Goal: Task Accomplishment & Management: Complete application form

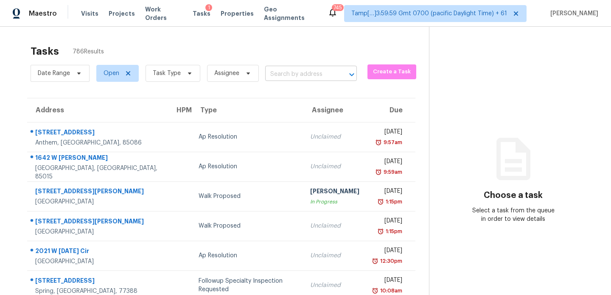
click at [300, 72] on input "text" at bounding box center [299, 74] width 68 height 13
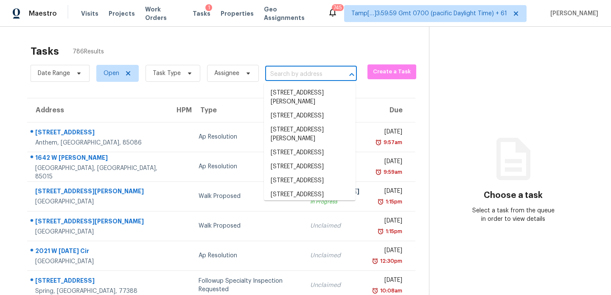
paste input "10101 Parkfield Dr, Austin, TX, 78758"
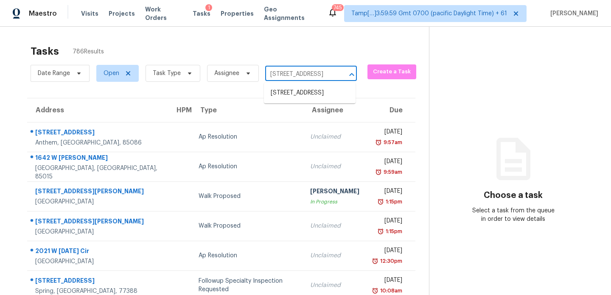
type input "10101 Parkfield Dr, Austin, TX, 78758"
click at [303, 72] on input "text" at bounding box center [299, 74] width 68 height 13
paste input "10101 Parkfield Dr, Austin, TX, 78758"
type input "10101 Parkfield Dr, Austin, TX, 78758"
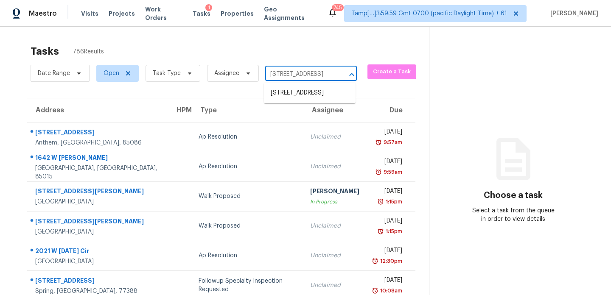
scroll to position [0, 37]
click at [304, 94] on li "[STREET_ADDRESS]" at bounding box center [310, 93] width 92 height 14
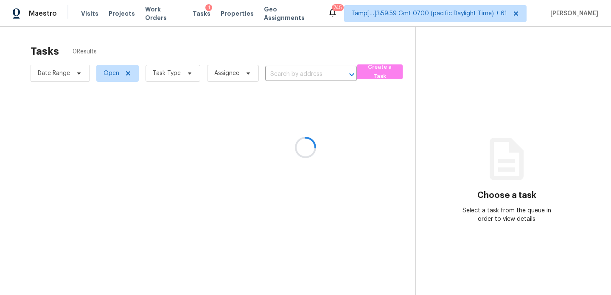
type input "[STREET_ADDRESS]"
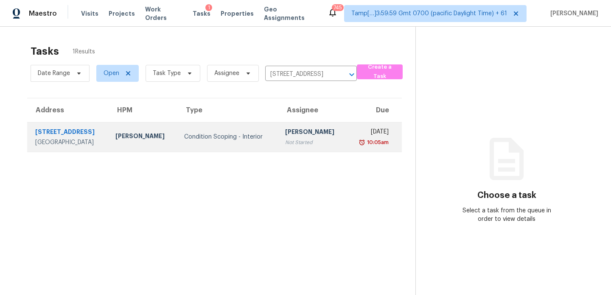
click at [238, 138] on div "Condition Scoping - Interior" at bounding box center [227, 137] width 87 height 8
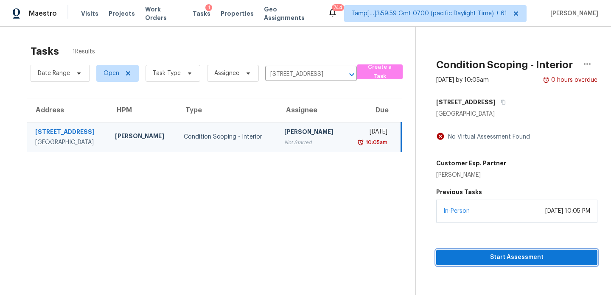
click at [535, 253] on span "Start Assessment" at bounding box center [517, 258] width 148 height 11
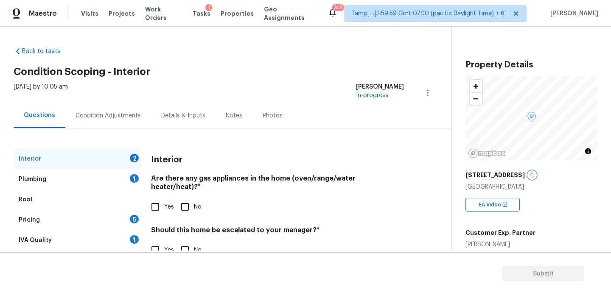
click at [530, 176] on icon "button" at bounding box center [532, 175] width 5 height 5
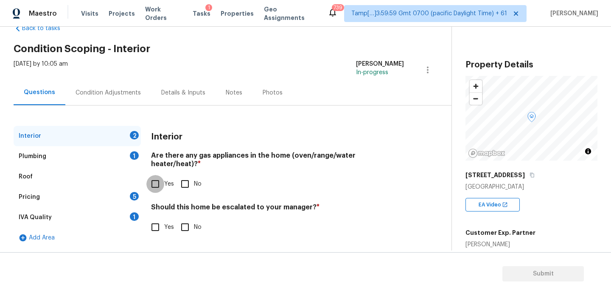
click at [156, 181] on input "Yes" at bounding box center [155, 184] width 18 height 18
checkbox input "true"
click at [159, 219] on input "Yes" at bounding box center [155, 228] width 18 height 18
checkbox input "true"
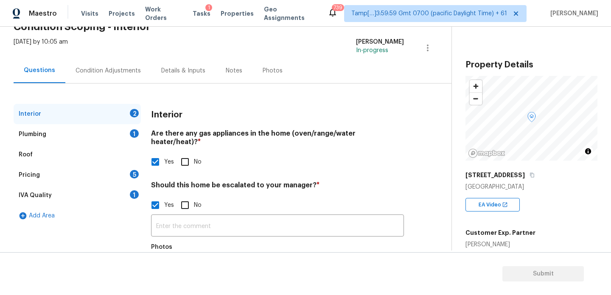
scroll to position [93, 0]
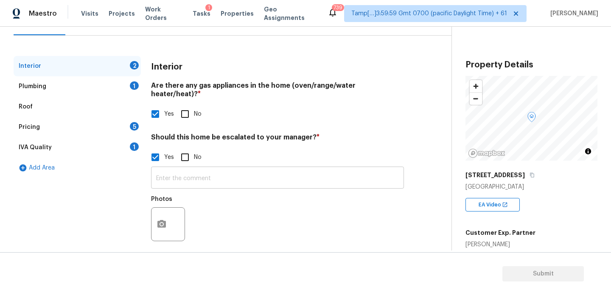
click at [203, 172] on input "text" at bounding box center [277, 179] width 253 height 20
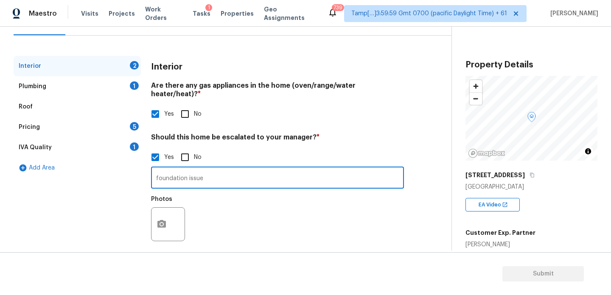
type input "foundation issue"
click at [160, 219] on icon "button" at bounding box center [162, 224] width 10 height 10
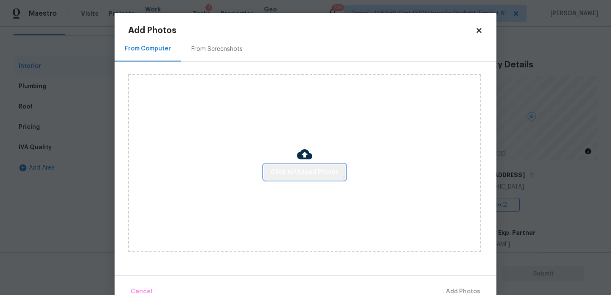
click at [301, 165] on button "Click to Upload Photos" at bounding box center [305, 173] width 82 height 16
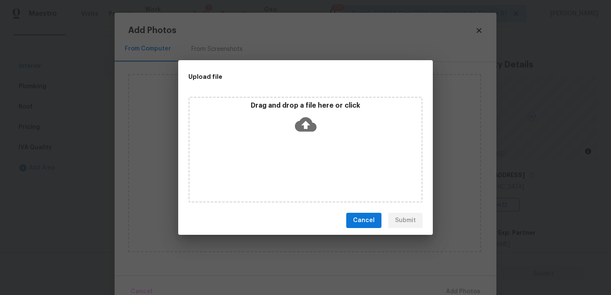
click at [324, 126] on div "Drag and drop a file here or click" at bounding box center [306, 119] width 232 height 37
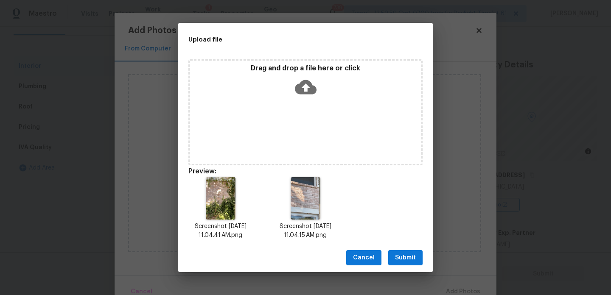
click at [409, 254] on span "Submit" at bounding box center [405, 258] width 21 height 11
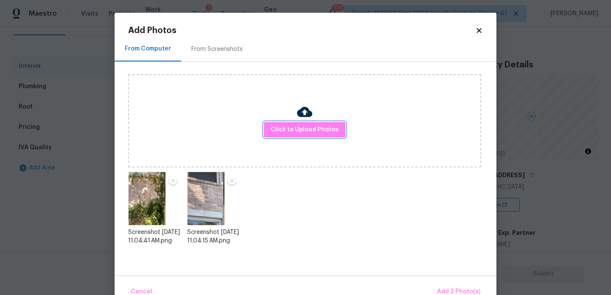
scroll to position [19, 0]
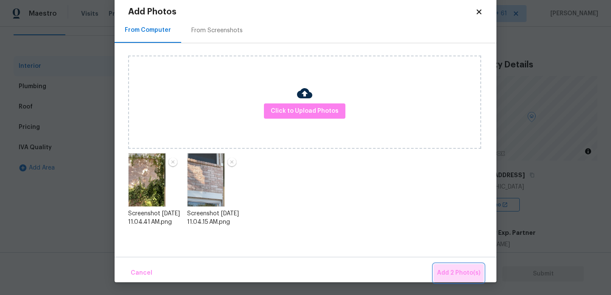
click at [471, 275] on span "Add 2 Photo(s)" at bounding box center [458, 273] width 43 height 11
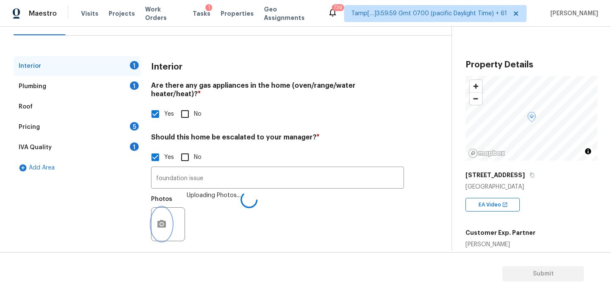
scroll to position [0, 0]
click at [95, 91] on div "Plumbing 1" at bounding box center [77, 86] width 127 height 20
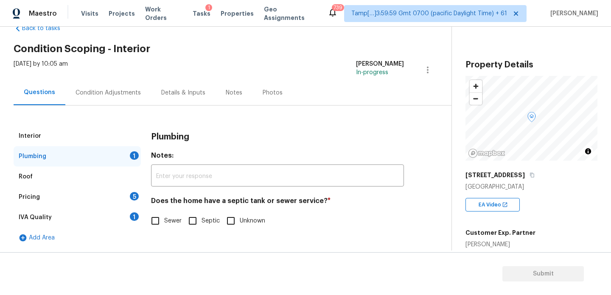
click at [156, 220] on input "Sewer" at bounding box center [155, 221] width 18 height 18
checkbox input "true"
click at [66, 193] on div "Pricing 5" at bounding box center [77, 197] width 127 height 20
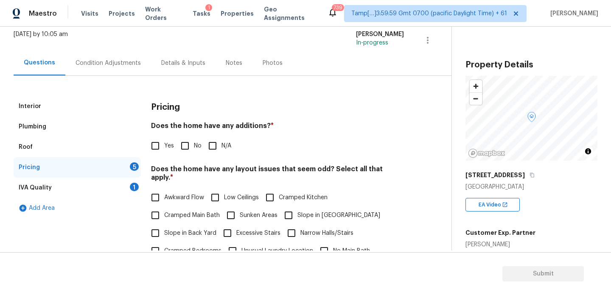
scroll to position [64, 0]
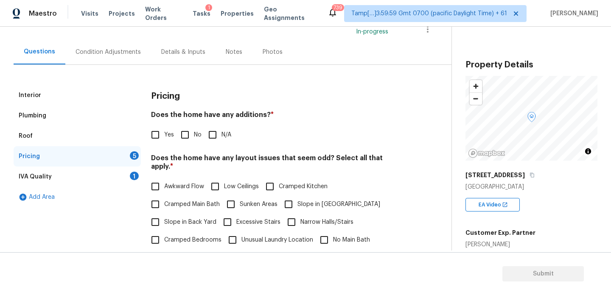
click at [185, 136] on input "No" at bounding box center [185, 135] width 18 height 18
checkbox input "true"
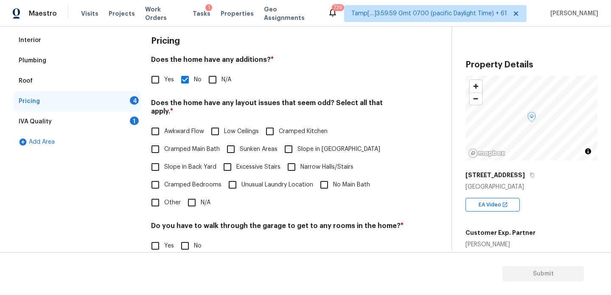
scroll to position [120, 0]
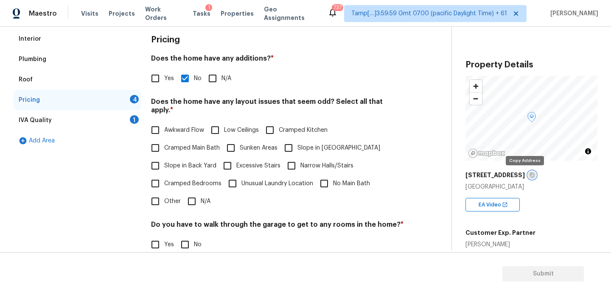
click at [530, 173] on icon "button" at bounding box center [532, 175] width 4 height 5
click at [194, 196] on input "N/A" at bounding box center [192, 202] width 18 height 18
checkbox input "true"
click at [186, 242] on input "No" at bounding box center [185, 246] width 18 height 18
checkbox input "true"
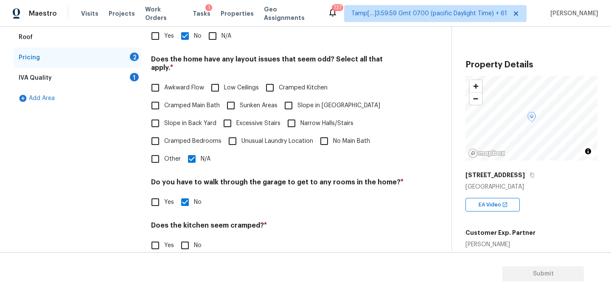
scroll to position [214, 0]
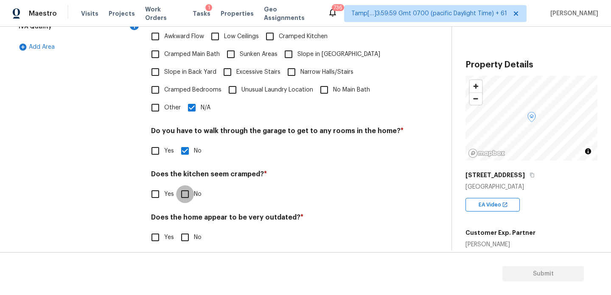
click at [186, 188] on input "No" at bounding box center [185, 195] width 18 height 18
checkbox input "true"
click at [191, 229] on input "No" at bounding box center [185, 238] width 18 height 18
checkbox input "true"
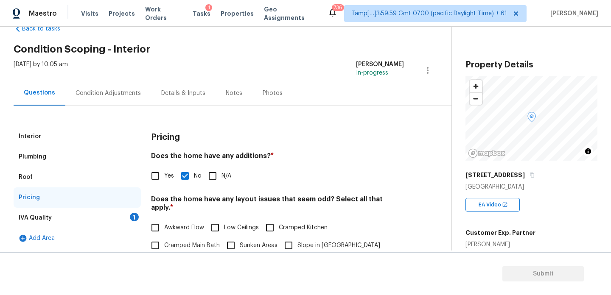
scroll to position [0, 0]
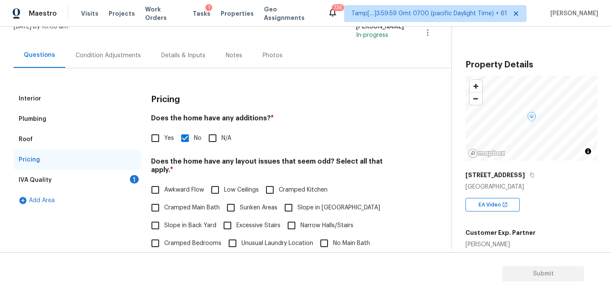
click at [80, 177] on div "IVA Quality 1" at bounding box center [77, 180] width 127 height 20
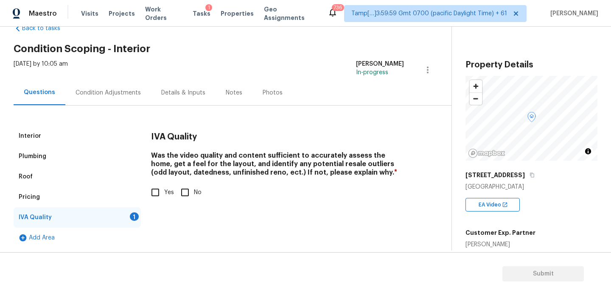
scroll to position [23, 0]
click at [156, 188] on input "Yes" at bounding box center [155, 193] width 18 height 18
checkbox input "true"
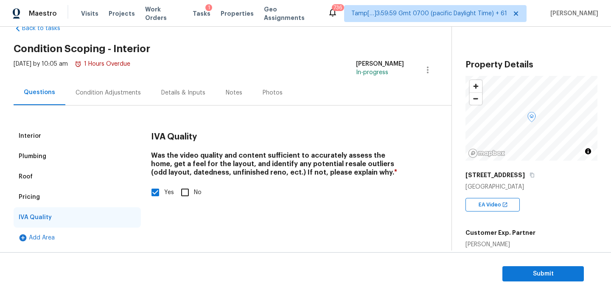
click at [116, 94] on div "Condition Adjustments" at bounding box center [108, 93] width 65 height 8
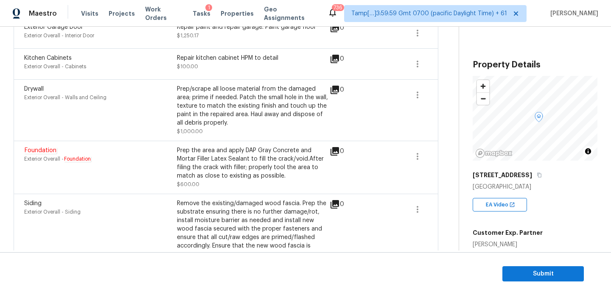
scroll to position [174, 0]
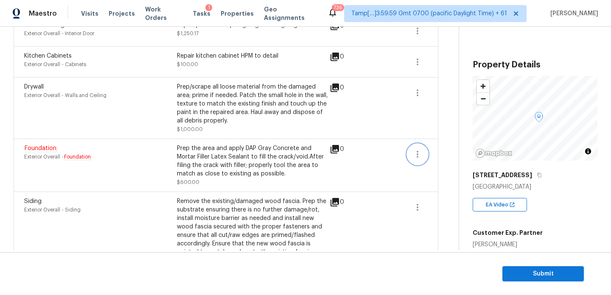
click at [418, 153] on icon "button" at bounding box center [418, 154] width 10 height 10
click at [459, 158] on link "Edit" at bounding box center [466, 153] width 72 height 13
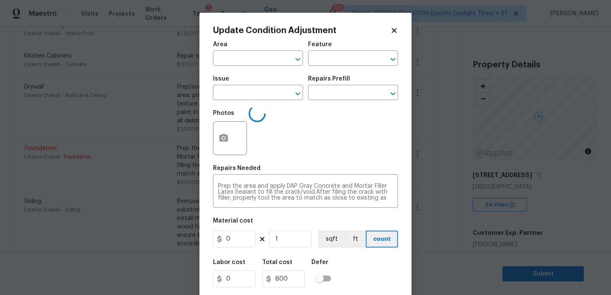
type input "Exterior Overall"
type input "Foundation"
type input "600"
click at [226, 129] on button "button" at bounding box center [224, 138] width 20 height 33
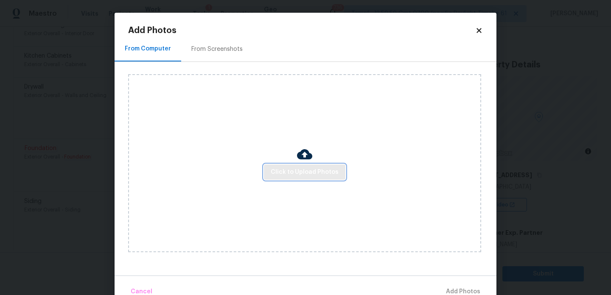
click at [322, 171] on span "Click to Upload Photos" at bounding box center [305, 172] width 68 height 11
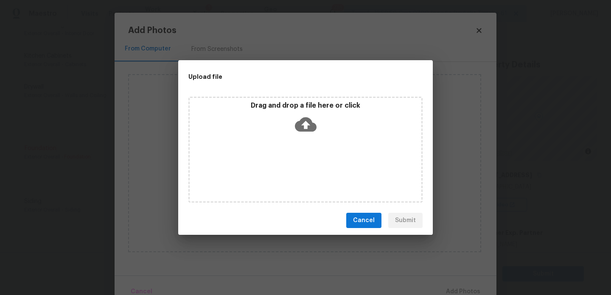
click at [310, 132] on icon at bounding box center [306, 125] width 22 height 22
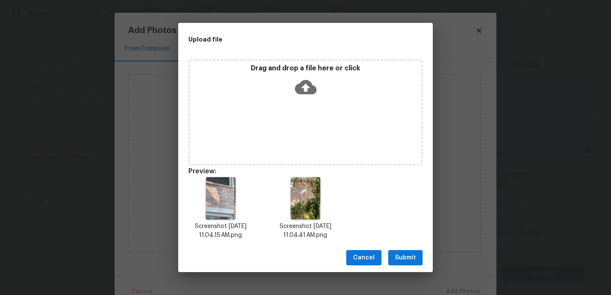
click at [407, 254] on span "Submit" at bounding box center [405, 258] width 21 height 11
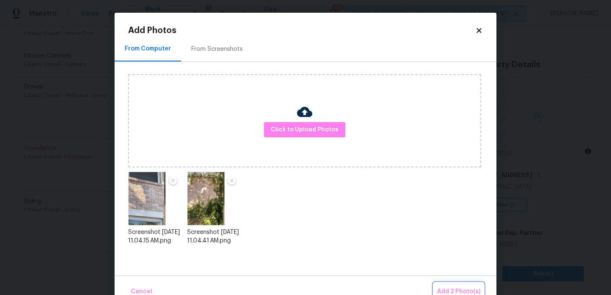
click at [471, 289] on span "Add 2 Photo(s)" at bounding box center [458, 292] width 43 height 11
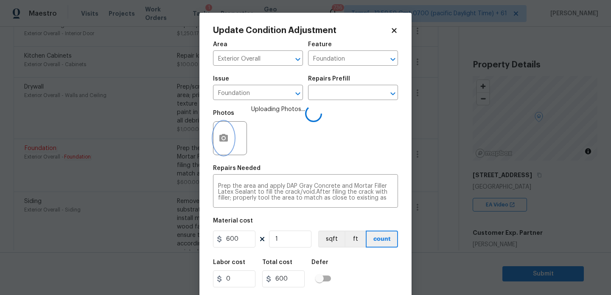
scroll to position [22, 0]
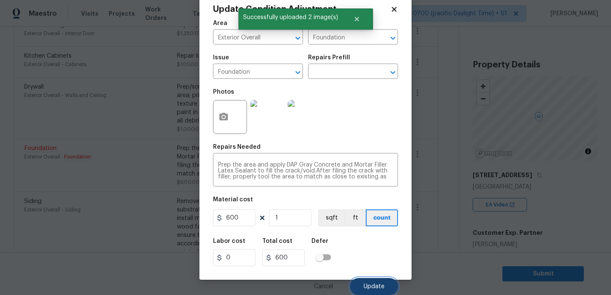
click at [382, 280] on button "Update" at bounding box center [374, 286] width 48 height 17
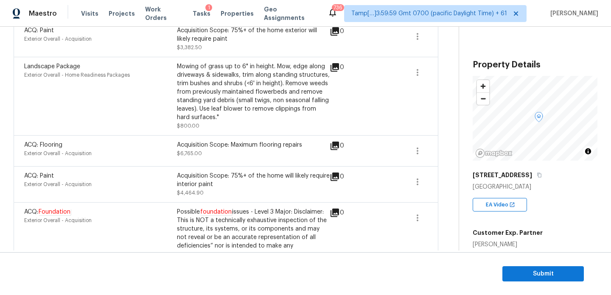
scroll to position [558, 0]
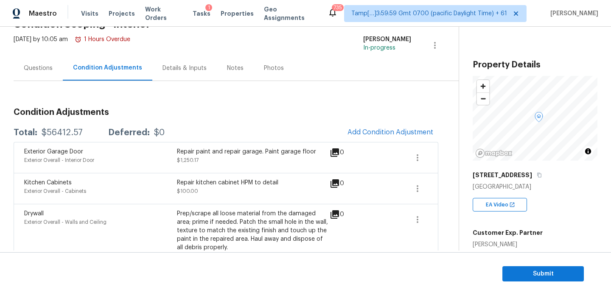
scroll to position [0, 0]
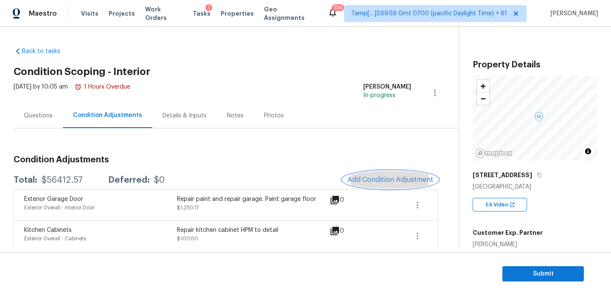
click at [374, 175] on button "Add Condition Adjustment" at bounding box center [391, 180] width 96 height 18
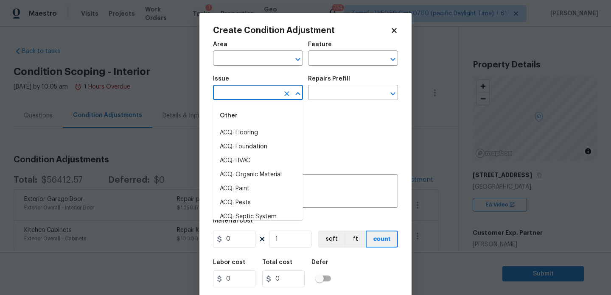
click at [271, 96] on input "text" at bounding box center [246, 93] width 66 height 13
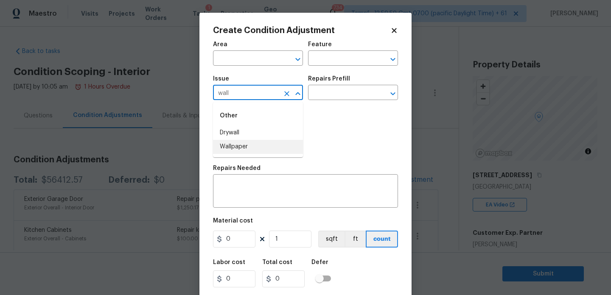
click at [232, 151] on li "Wallpaper" at bounding box center [258, 147] width 90 height 14
type input "Wallpaper"
click at [339, 94] on input "text" at bounding box center [341, 93] width 66 height 13
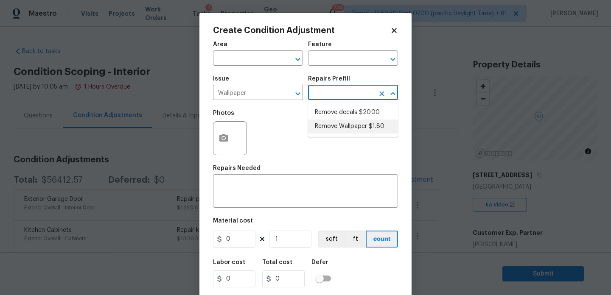
click at [370, 125] on li "Remove Wallpaper $1.80" at bounding box center [353, 127] width 90 height 14
type input "Walls and Ceiling"
type textarea "Remove wallpaper and texture walls to best match existing conditions"
type input "1.8"
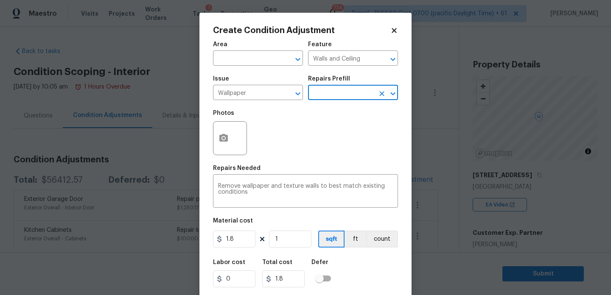
scroll to position [22, 0]
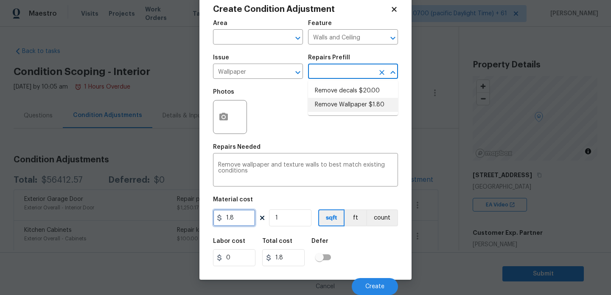
click at [235, 220] on input "1.8" at bounding box center [234, 218] width 42 height 17
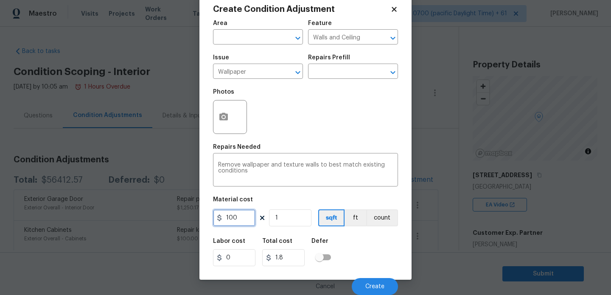
type input "100"
click at [316, 195] on div "Area ​ Feature Walls and Ceiling ​ Issue Wallpaper ​ Repairs Prefill ​ Photos R…" at bounding box center [305, 155] width 185 height 280
click at [224, 118] on icon "button" at bounding box center [224, 117] width 10 height 10
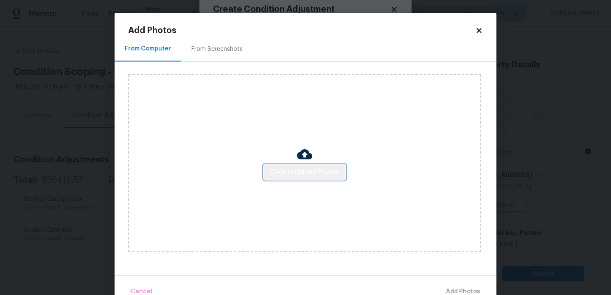
click at [322, 173] on span "Click to Upload Photos" at bounding box center [305, 172] width 68 height 11
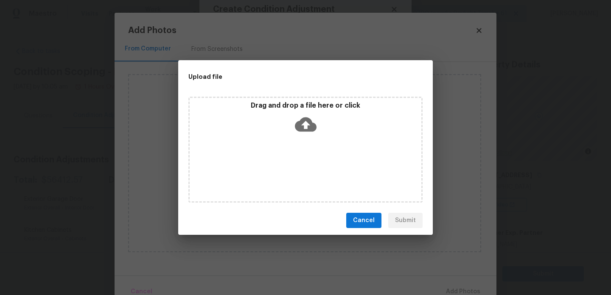
click at [313, 117] on icon at bounding box center [306, 125] width 22 height 22
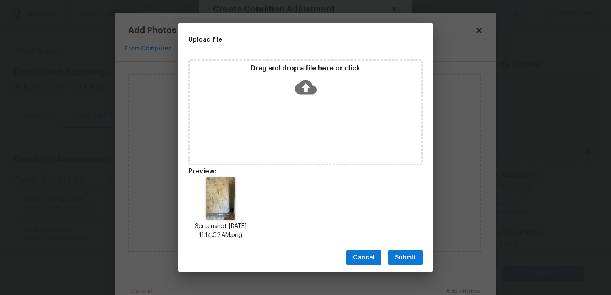
click at [400, 256] on span "Submit" at bounding box center [405, 258] width 21 height 11
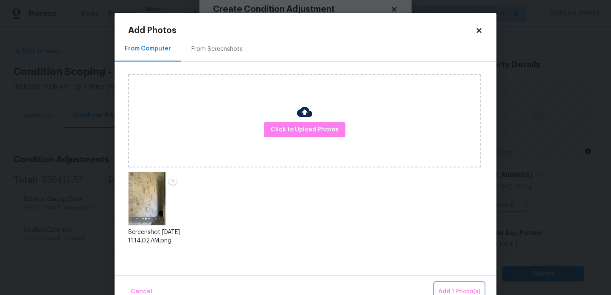
click at [464, 288] on span "Add 1 Photo(s)" at bounding box center [460, 292] width 42 height 11
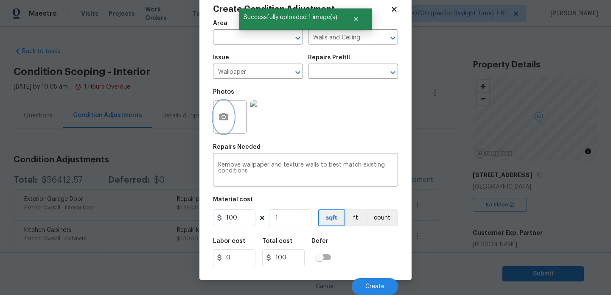
scroll to position [0, 0]
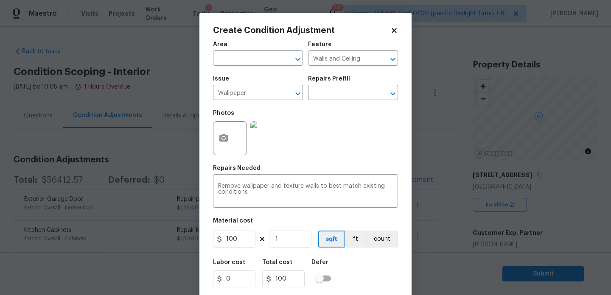
click at [398, 30] on div "Create Condition Adjustment Area ​ Feature Walls and Ceiling ​ Issue Wallpaper …" at bounding box center [306, 157] width 212 height 289
click at [394, 30] on icon at bounding box center [394, 30] width 5 height 5
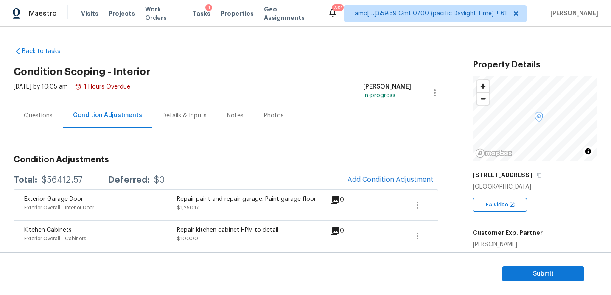
click at [169, 116] on div "Details & Inputs" at bounding box center [185, 116] width 44 height 8
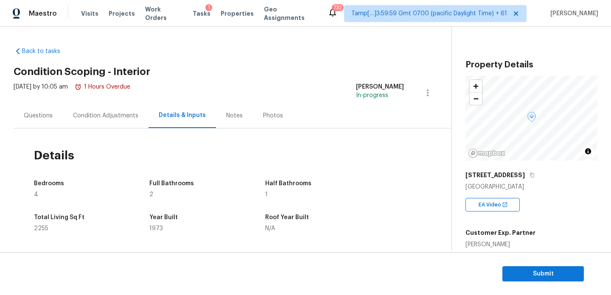
click at [124, 118] on div "Condition Adjustments" at bounding box center [105, 116] width 65 height 8
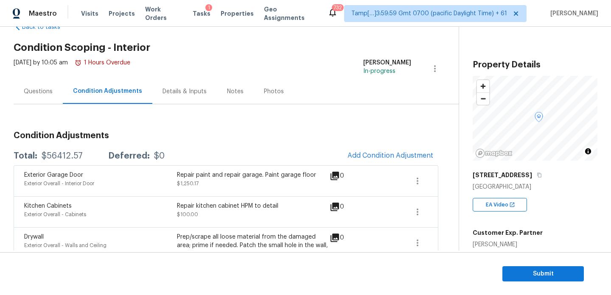
scroll to position [25, 0]
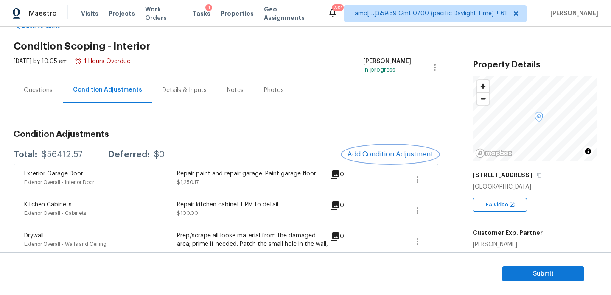
click at [402, 148] on button "Add Condition Adjustment" at bounding box center [391, 155] width 96 height 18
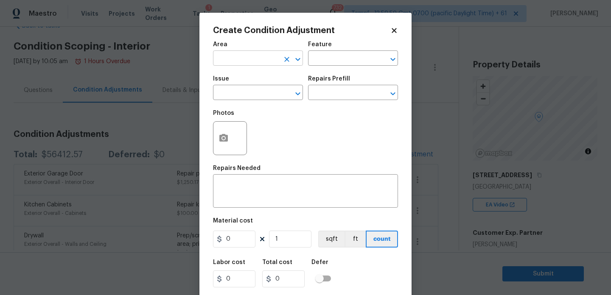
click at [267, 62] on input "text" at bounding box center [246, 59] width 66 height 13
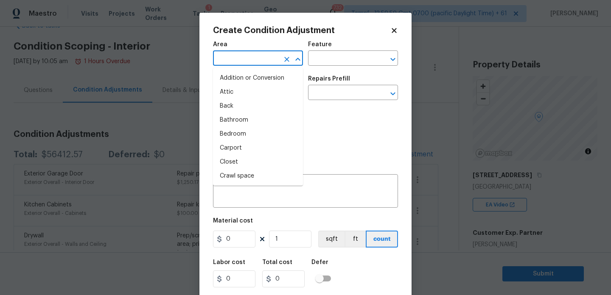
click at [264, 35] on div "Create Condition Adjustment Area ​ Feature ​ Issue ​ Repairs Prefill ​ Photos R…" at bounding box center [305, 157] width 185 height 262
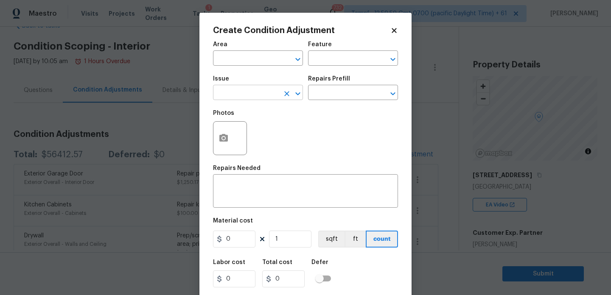
click at [261, 91] on input "text" at bounding box center [246, 93] width 66 height 13
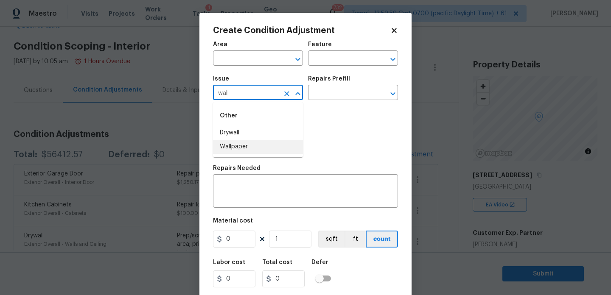
click at [254, 145] on li "Wallpaper" at bounding box center [258, 147] width 90 height 14
type input "Wallpaper"
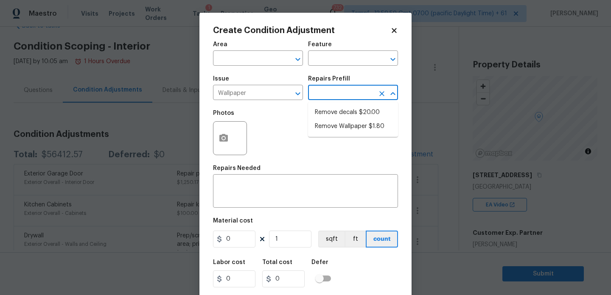
click at [360, 87] on input "text" at bounding box center [341, 93] width 66 height 13
click at [355, 125] on li "Remove Wallpaper $1.80" at bounding box center [353, 127] width 90 height 14
type input "Walls and Ceiling"
type textarea "Remove wallpaper and texture walls to best match existing conditions"
type input "1.8"
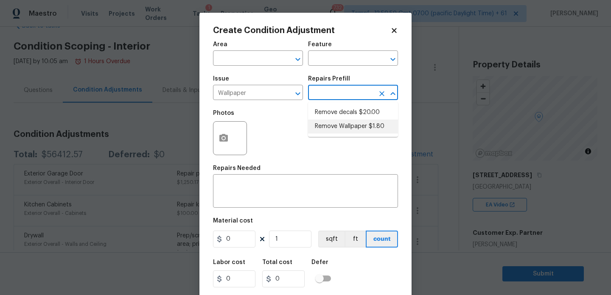
type input "1.8"
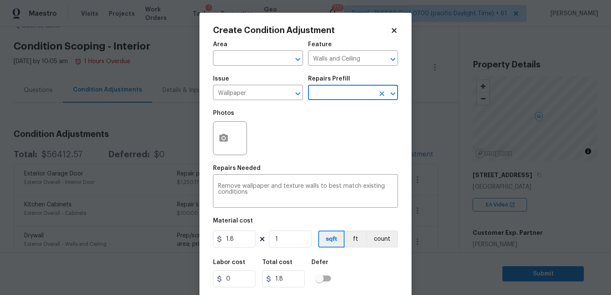
scroll to position [22, 0]
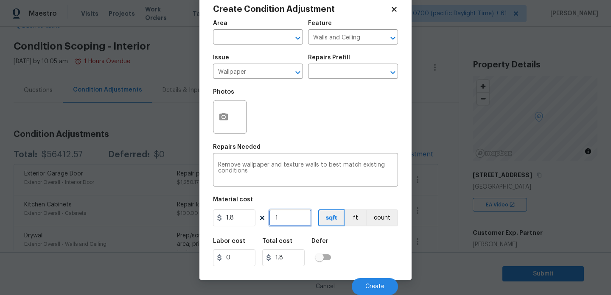
click at [295, 222] on input "1" at bounding box center [290, 218] width 42 height 17
click at [244, 222] on input "1.8" at bounding box center [234, 218] width 42 height 17
type input "100"
click at [348, 195] on div "Area ​ Feature Walls and Ceiling ​ Issue Wallpaper ​ Repairs Prefill ​ Photos R…" at bounding box center [305, 155] width 185 height 280
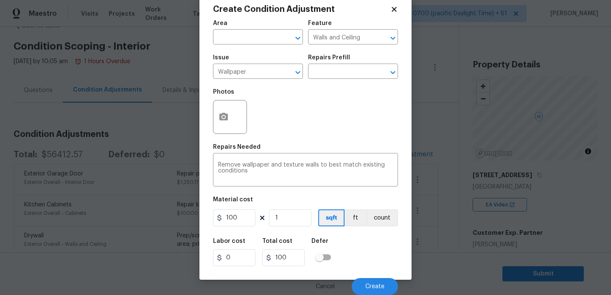
click at [235, 123] on div at bounding box center [230, 117] width 34 height 34
click at [225, 118] on icon "button" at bounding box center [224, 117] width 10 height 10
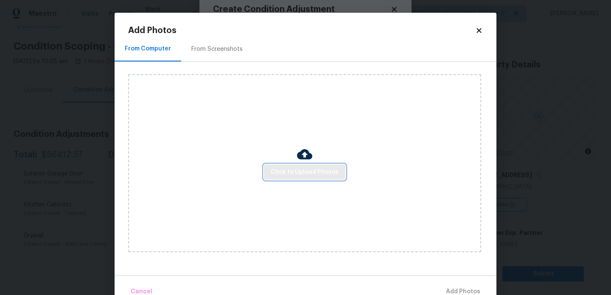
click at [328, 166] on button "Click to Upload Photos" at bounding box center [305, 173] width 82 height 16
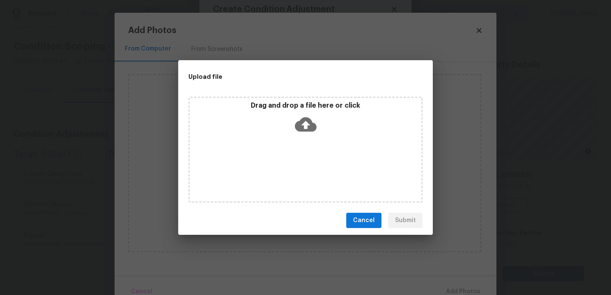
click at [314, 135] on div "Drag and drop a file here or click" at bounding box center [306, 119] width 232 height 37
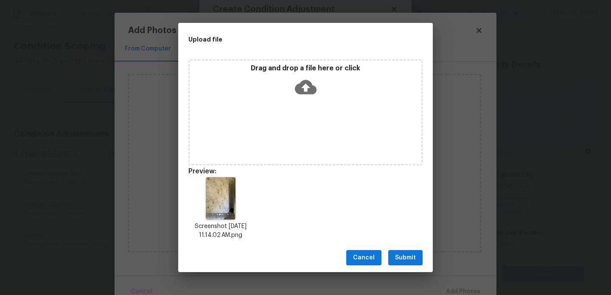
click at [411, 256] on span "Submit" at bounding box center [405, 258] width 21 height 11
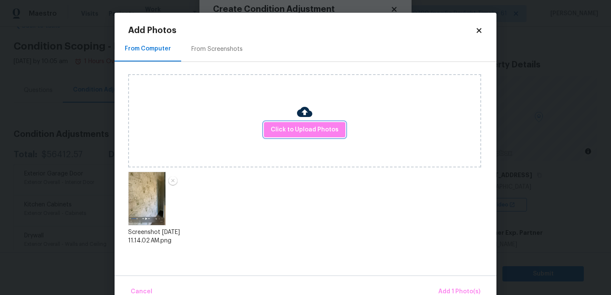
scroll to position [19, 0]
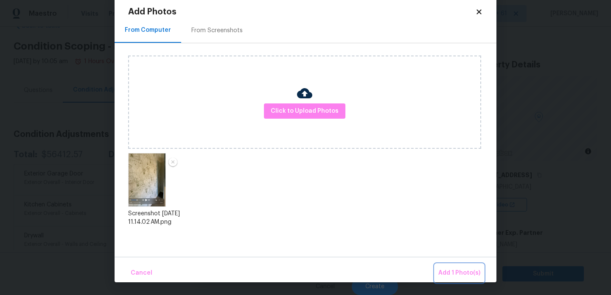
click at [463, 274] on span "Add 1 Photo(s)" at bounding box center [460, 273] width 42 height 11
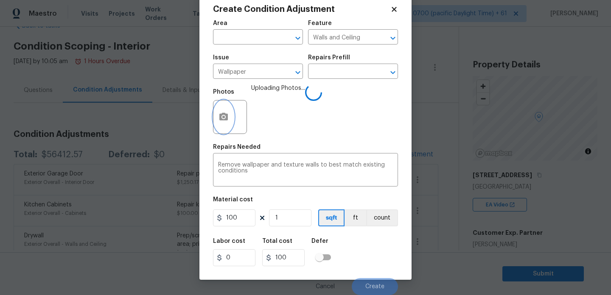
scroll to position [0, 0]
click at [382, 283] on button "Create" at bounding box center [375, 286] width 46 height 17
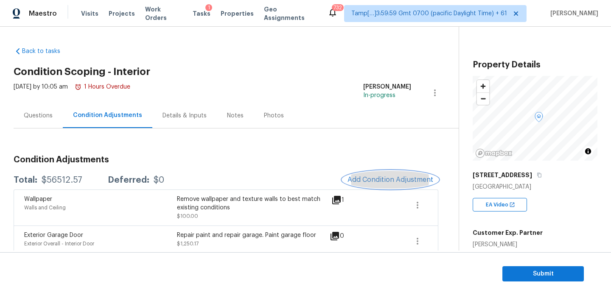
click at [379, 174] on button "Add Condition Adjustment" at bounding box center [391, 180] width 96 height 18
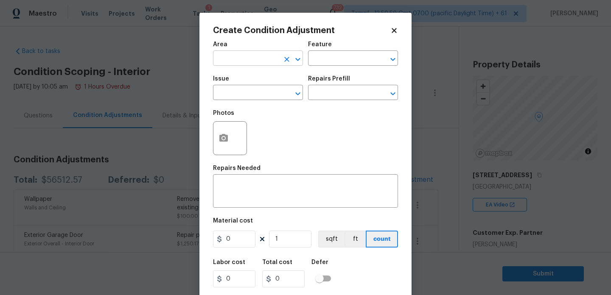
click at [264, 61] on input "text" at bounding box center [246, 59] width 66 height 13
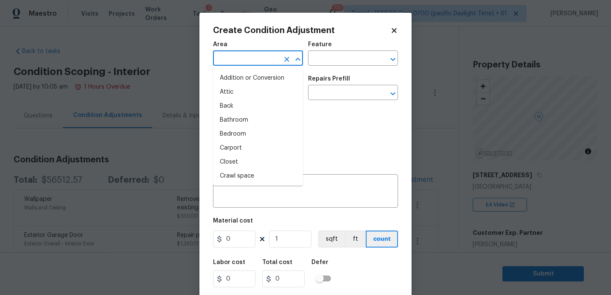
click at [269, 39] on span "Area ​" at bounding box center [258, 54] width 90 height 34
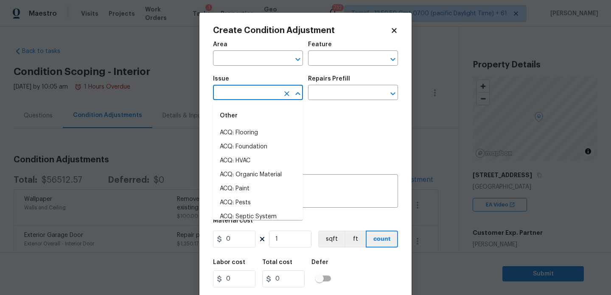
click at [264, 95] on input "text" at bounding box center [246, 93] width 66 height 13
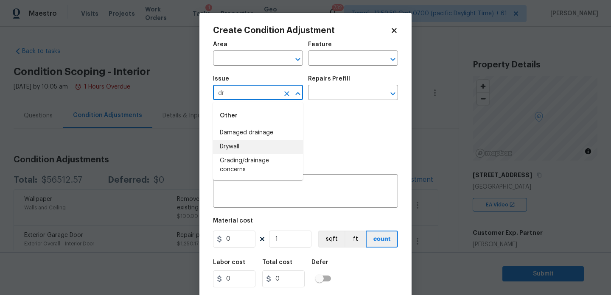
click at [257, 141] on li "Drywall" at bounding box center [258, 147] width 90 height 14
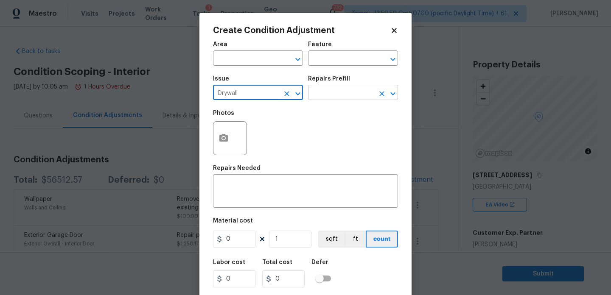
type input "Drywall"
click at [352, 90] on input "text" at bounding box center [341, 93] width 66 height 13
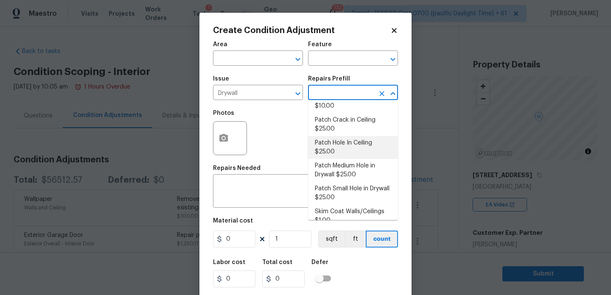
scroll to position [54, 0]
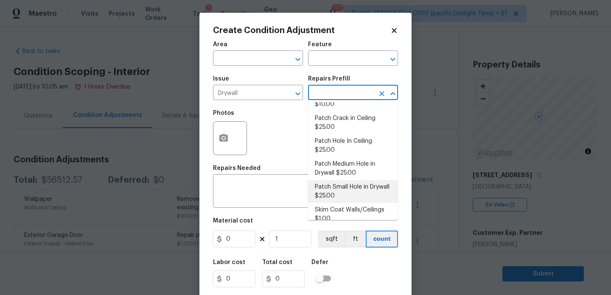
click at [356, 180] on li "Patch Small Hole in Drywall $25.00" at bounding box center [353, 191] width 90 height 23
type input "Walls and Ceiling"
type textarea "Prep/scrape all loose material from the damaged area; prime if needed. Patch th…"
type input "25"
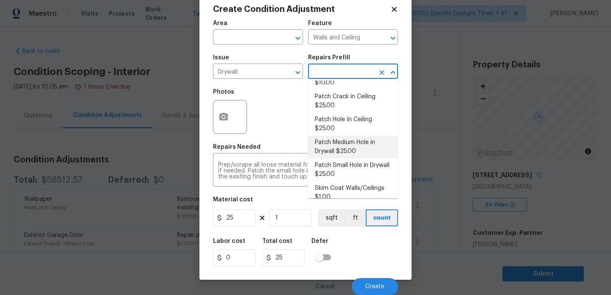
click at [366, 144] on li "Patch Medium Hole in Drywall $25.00" at bounding box center [353, 147] width 90 height 23
type textarea "Prep/scrape all loose material from the damaged area; prime if needed. Patch th…"
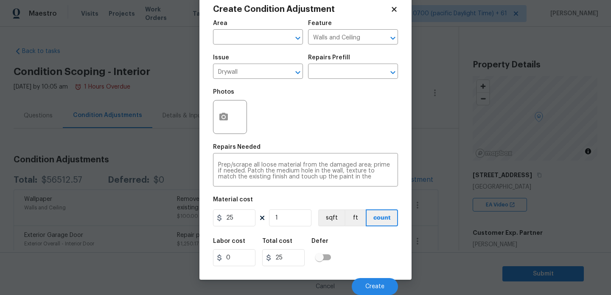
click at [359, 195] on div "Area ​ Feature Walls and Ceiling ​ Issue Drywall ​ Repairs Prefill ​ Photos Rep…" at bounding box center [305, 155] width 185 height 280
click at [236, 115] on div at bounding box center [230, 117] width 34 height 34
click at [228, 116] on icon "button" at bounding box center [224, 117] width 10 height 10
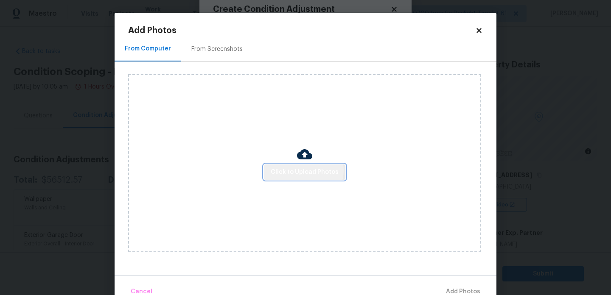
click at [305, 170] on span "Click to Upload Photos" at bounding box center [305, 172] width 68 height 11
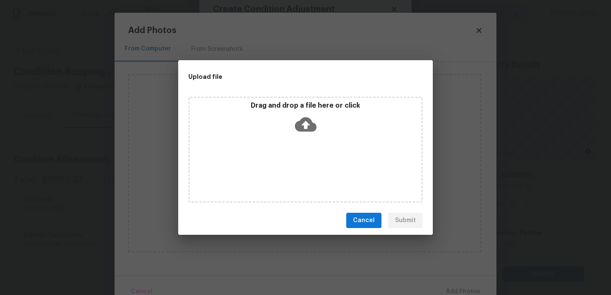
click at [297, 115] on icon at bounding box center [306, 125] width 22 height 22
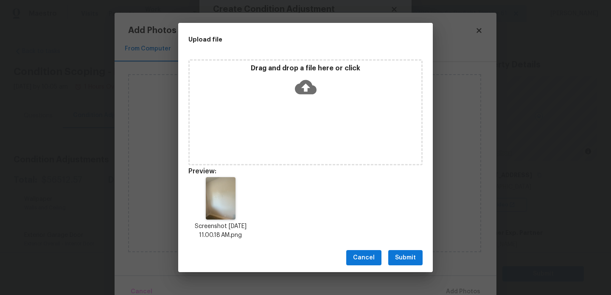
click at [415, 255] on span "Submit" at bounding box center [405, 258] width 21 height 11
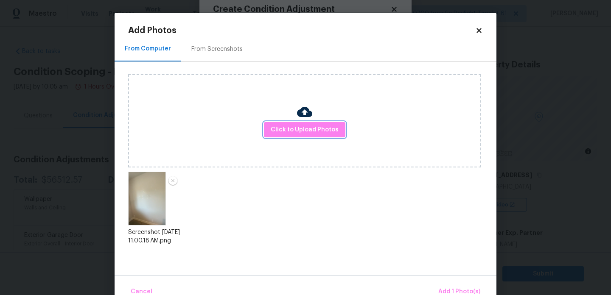
scroll to position [19, 0]
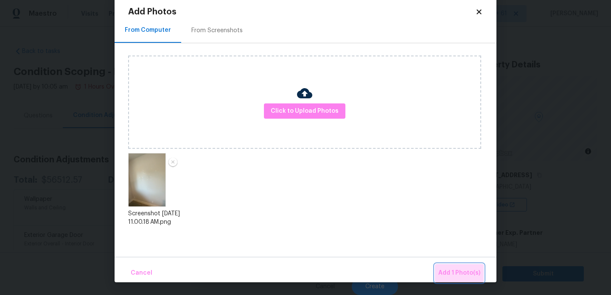
click at [464, 272] on span "Add 1 Photo(s)" at bounding box center [460, 273] width 42 height 11
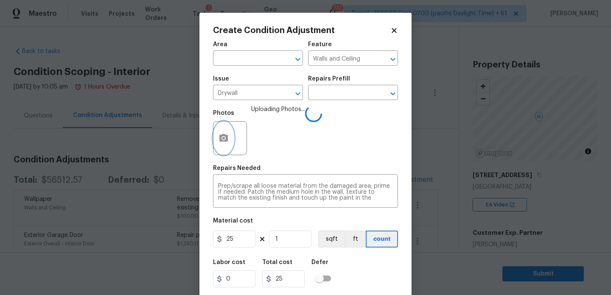
scroll to position [22, 0]
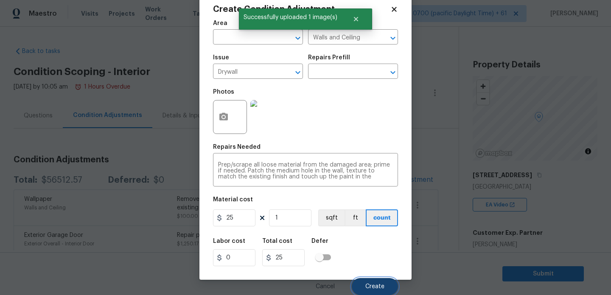
click at [389, 287] on button "Create" at bounding box center [375, 286] width 46 height 17
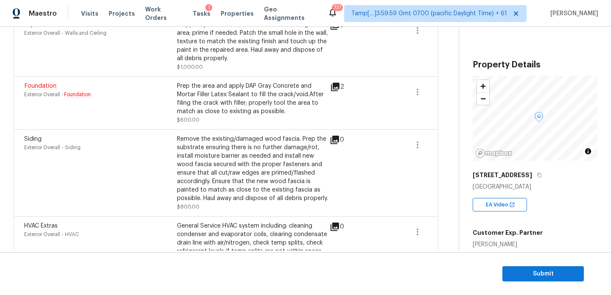
scroll to position [0, 0]
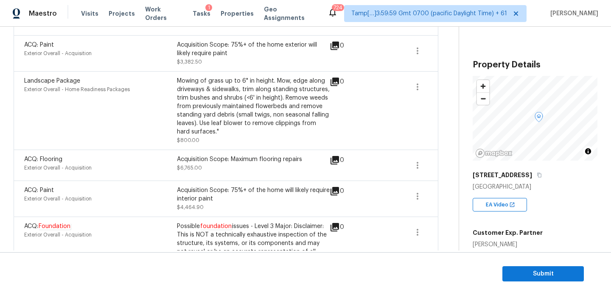
scroll to position [700, 0]
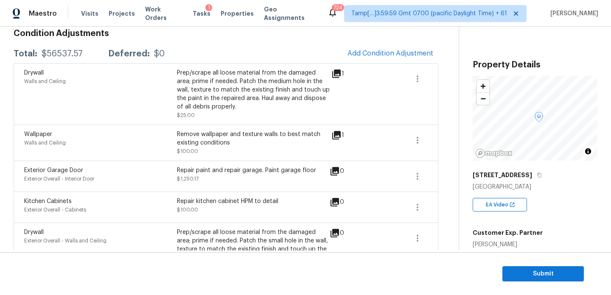
scroll to position [0, 0]
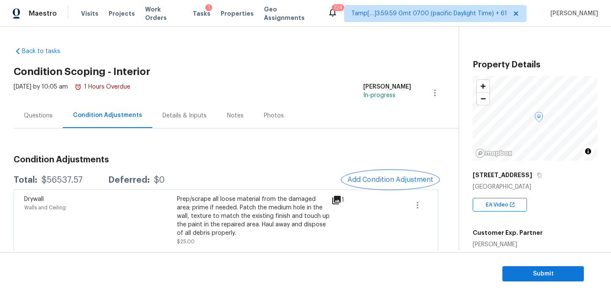
click at [386, 179] on span "Add Condition Adjustment" at bounding box center [391, 180] width 86 height 8
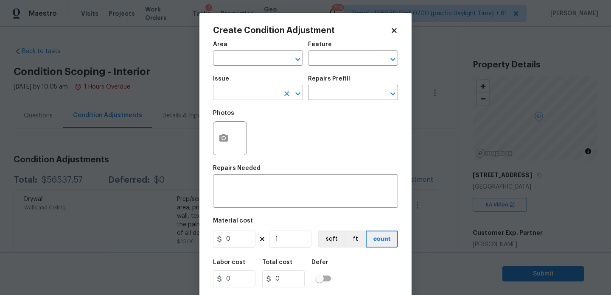
click at [250, 94] on input "text" at bounding box center [246, 93] width 66 height 13
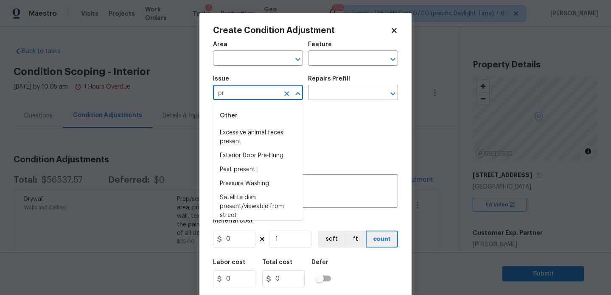
type input "p"
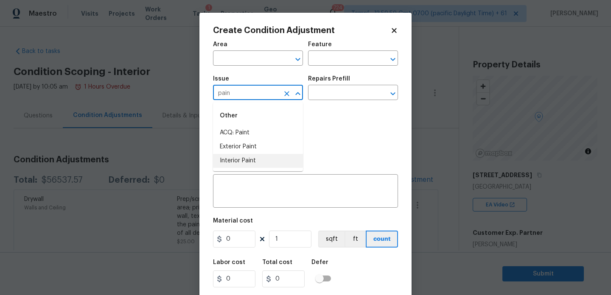
click at [248, 163] on li "Interior Paint" at bounding box center [258, 161] width 90 height 14
type input "Interior Paint"
click at [345, 93] on input "text" at bounding box center [341, 93] width 66 height 13
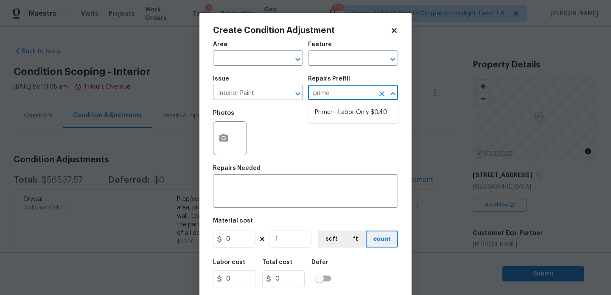
type input "primer"
click at [351, 114] on li "Primer - Labor Only $0.40" at bounding box center [353, 113] width 90 height 14
type input "Overall Paint"
type textarea "Interior primer - PRIMER PROVIDED BY OPENDOOR - All nails, screws, drywall anch…"
type input "0.4"
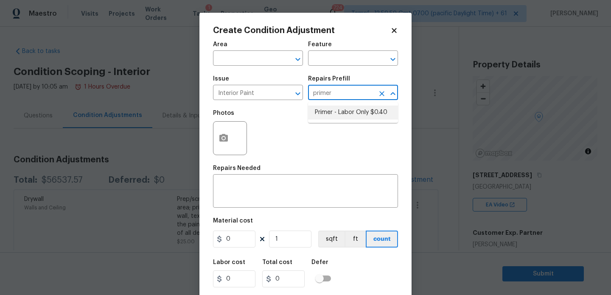
type input "0.4"
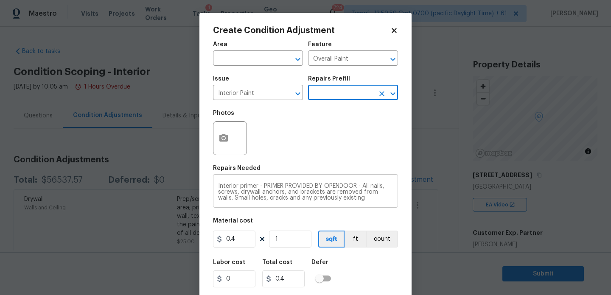
scroll to position [18, 0]
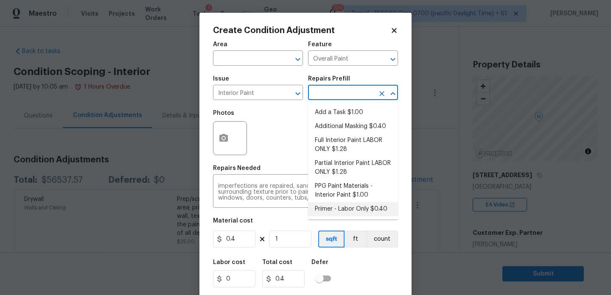
click at [402, 231] on div "Create Condition Adjustment Area ​ Feature Overall Paint ​ Issue Interior Paint…" at bounding box center [306, 157] width 212 height 289
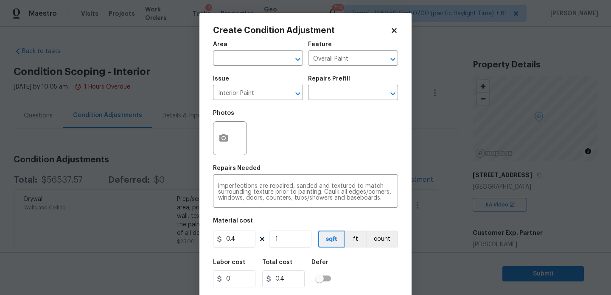
scroll to position [22, 0]
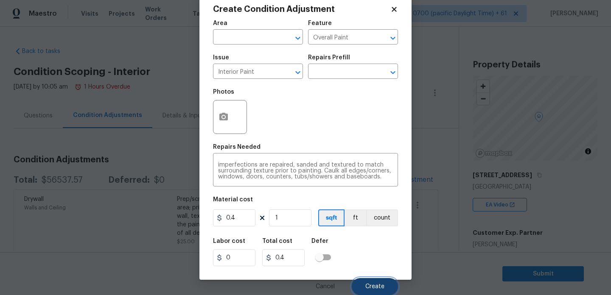
click at [383, 284] on span "Create" at bounding box center [375, 287] width 19 height 6
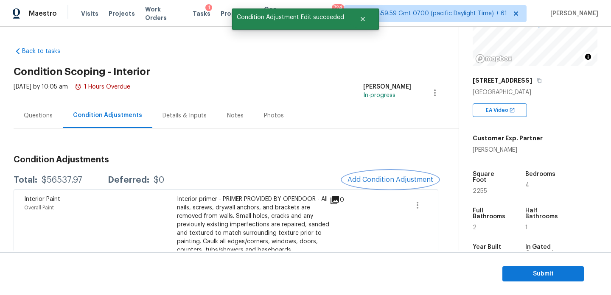
scroll to position [137, 0]
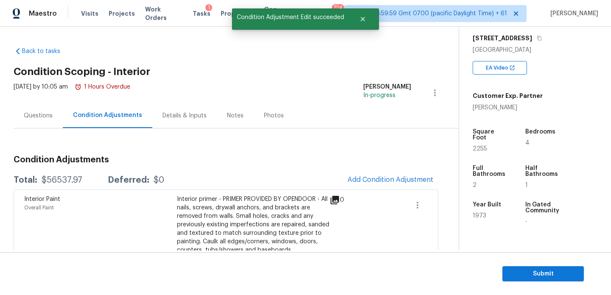
click at [476, 146] on span "2255" at bounding box center [480, 149] width 14 height 6
copy span "2255"
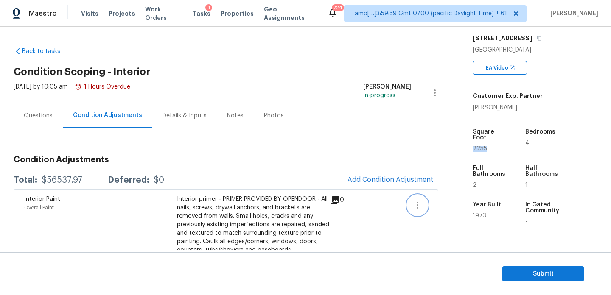
click at [414, 203] on icon "button" at bounding box center [418, 205] width 10 height 10
click at [456, 203] on div "Edit" at bounding box center [466, 204] width 66 height 8
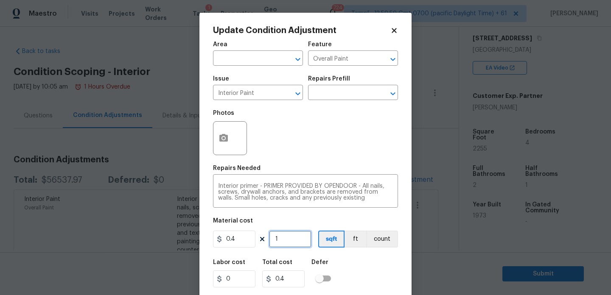
click at [290, 236] on input "1" at bounding box center [290, 239] width 42 height 17
type input "0"
paste input "2255"
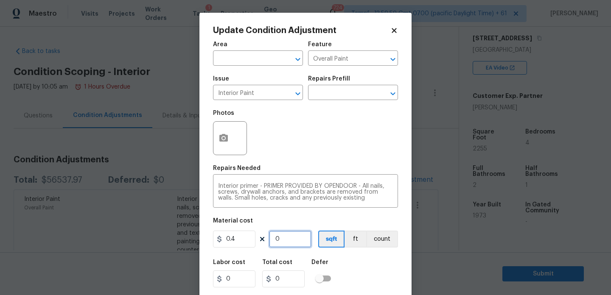
type input "2255"
type input "902"
type input "2255"
click at [352, 257] on div "Labor cost 0 Total cost 902 Defer" at bounding box center [305, 274] width 185 height 38
click at [213, 134] on div at bounding box center [230, 138] width 34 height 34
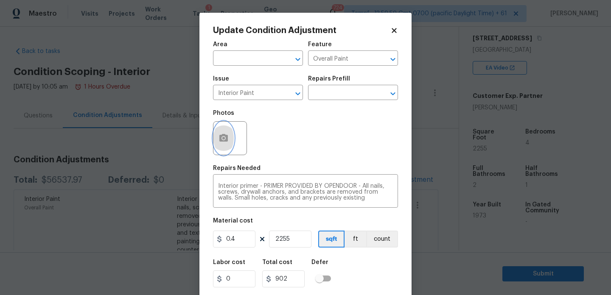
click at [226, 136] on icon "button" at bounding box center [223, 138] width 8 height 8
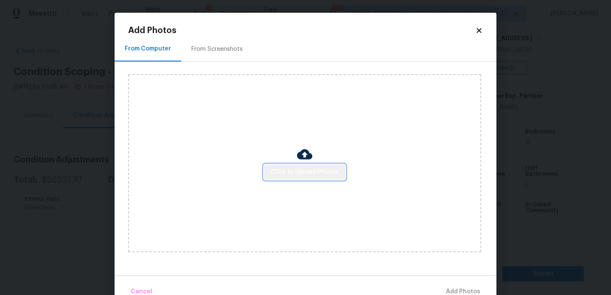
click at [312, 168] on span "Click to Upload Photos" at bounding box center [305, 172] width 68 height 11
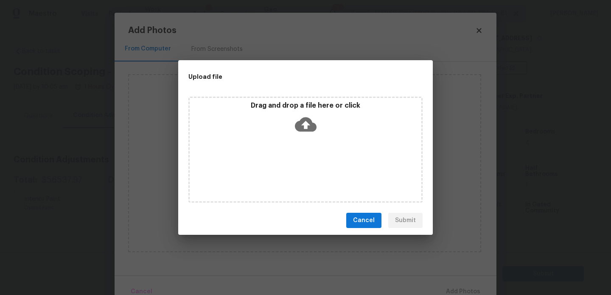
click at [314, 124] on icon at bounding box center [306, 125] width 22 height 14
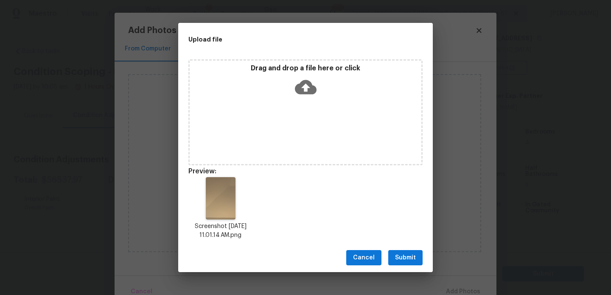
click at [418, 264] on button "Submit" at bounding box center [405, 258] width 34 height 16
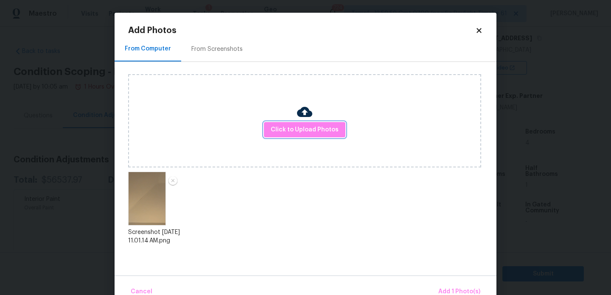
scroll to position [19, 0]
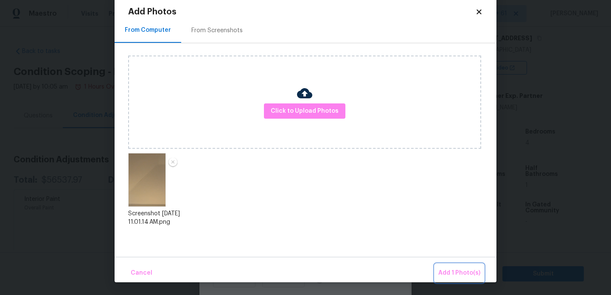
click at [458, 278] on span "Add 1 Photo(s)" at bounding box center [460, 273] width 42 height 11
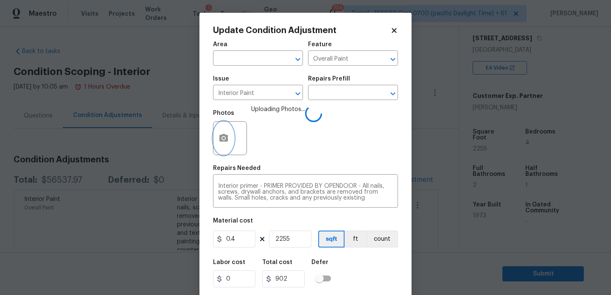
scroll to position [22, 0]
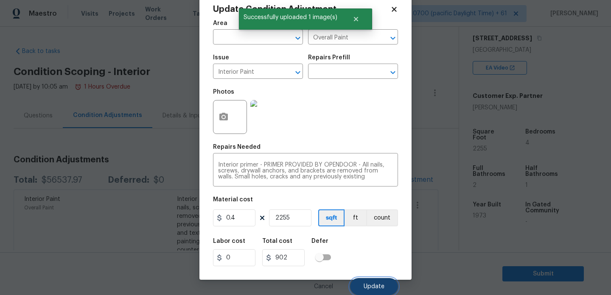
click at [372, 287] on span "Update" at bounding box center [374, 287] width 21 height 6
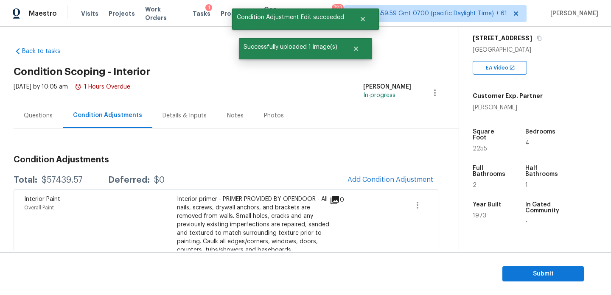
scroll to position [0, 0]
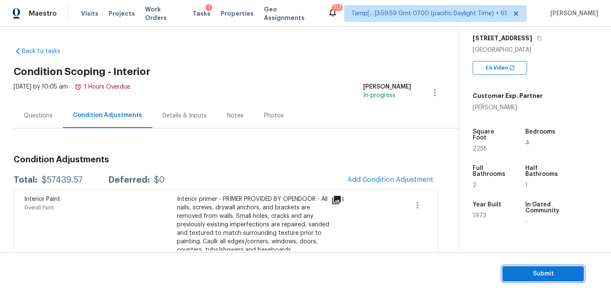
click at [556, 270] on span "Submit" at bounding box center [543, 274] width 68 height 11
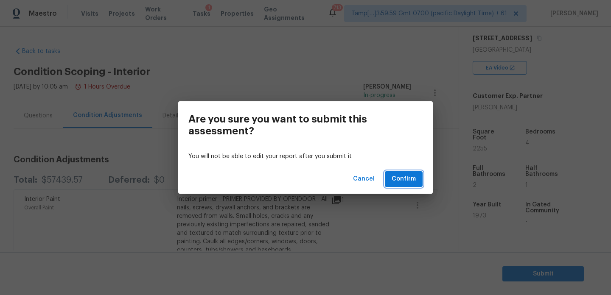
click at [402, 178] on span "Confirm" at bounding box center [404, 179] width 24 height 11
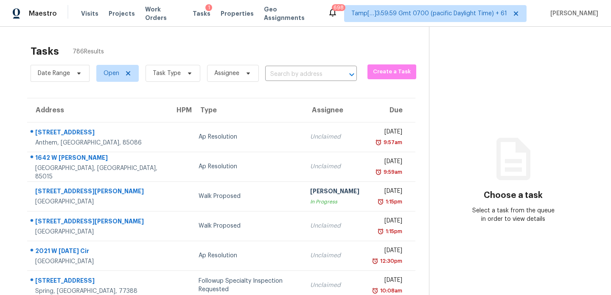
click at [336, 48] on div "Tasks 786 Results" at bounding box center [230, 51] width 399 height 22
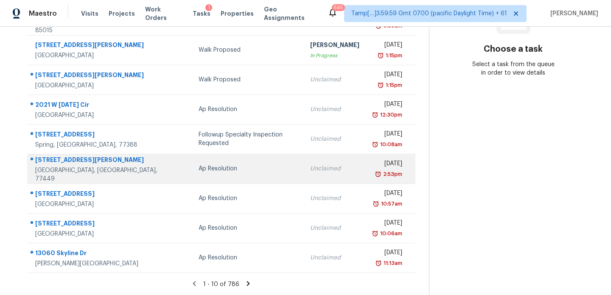
scroll to position [101, 0]
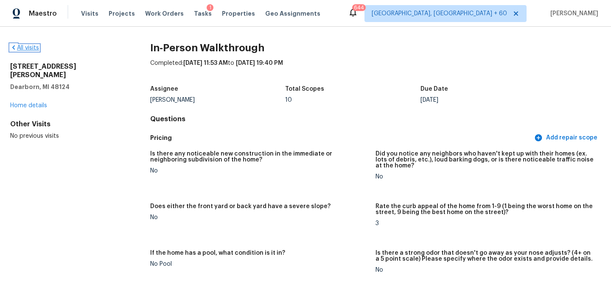
click at [28, 49] on link "All visits" at bounding box center [24, 48] width 29 height 6
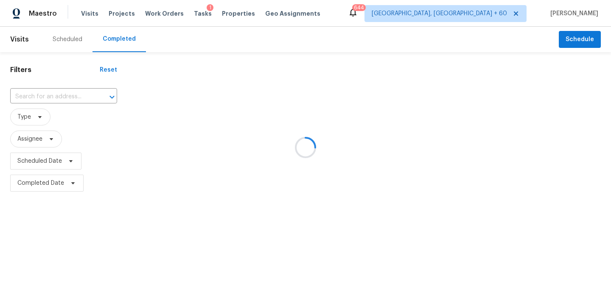
click at [51, 93] on div at bounding box center [305, 147] width 611 height 295
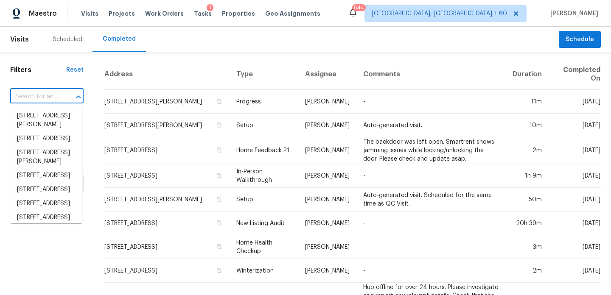
click at [51, 97] on input "text" at bounding box center [35, 96] width 50 height 13
paste input "[STREET_ADDRESS]"
type input "[STREET_ADDRESS]"
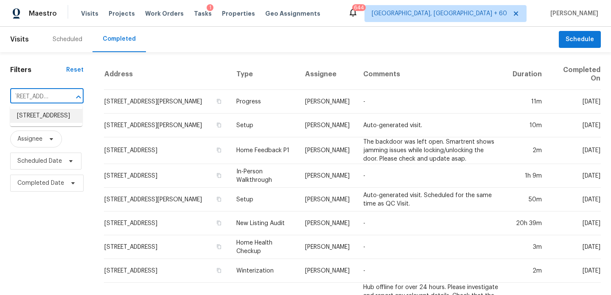
click at [48, 114] on li "[STREET_ADDRESS]" at bounding box center [46, 116] width 72 height 14
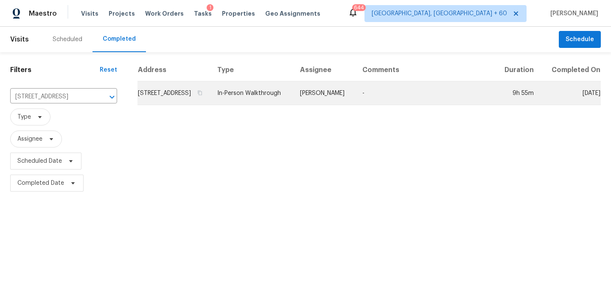
click at [268, 96] on td "In-Person Walkthrough" at bounding box center [252, 94] width 83 height 24
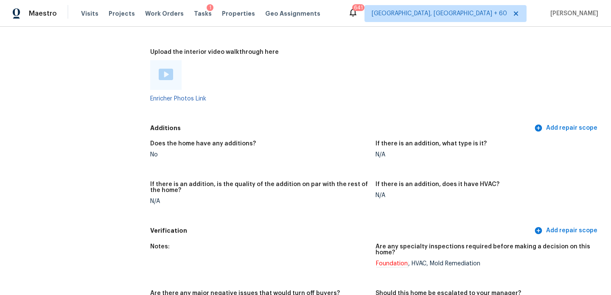
scroll to position [1823, 0]
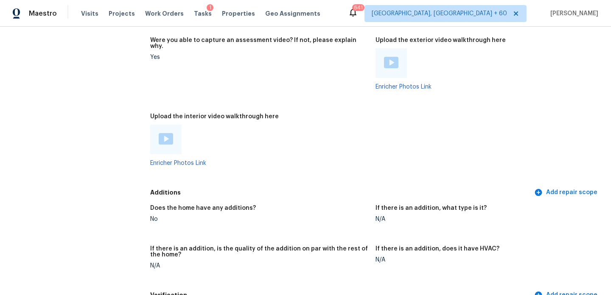
click at [168, 133] on img at bounding box center [166, 138] width 14 height 11
click at [383, 48] on div at bounding box center [391, 63] width 31 height 30
click at [392, 57] on img at bounding box center [391, 62] width 14 height 11
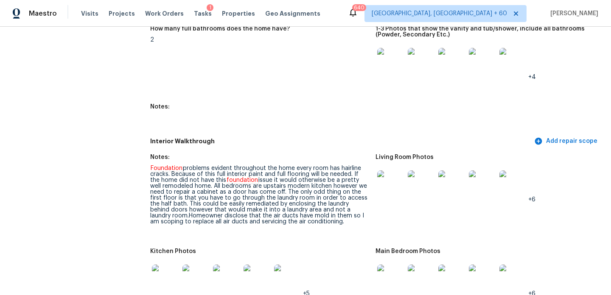
scroll to position [1063, 0]
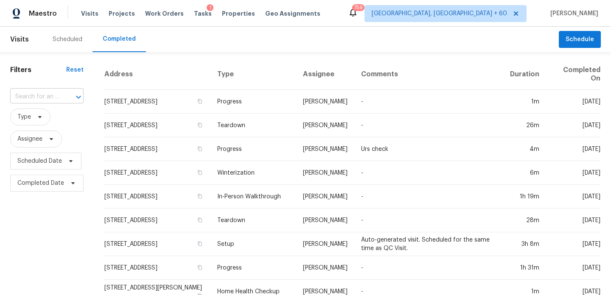
click at [64, 99] on div at bounding box center [73, 97] width 22 height 12
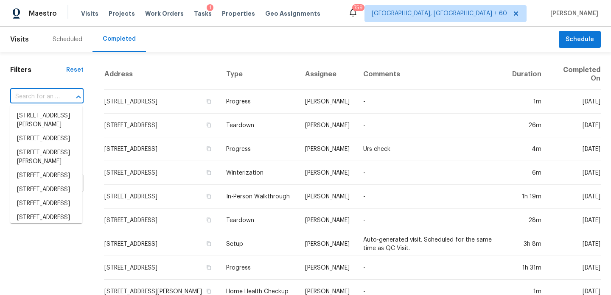
paste input "[STREET_ADDRESS]"
type input "[STREET_ADDRESS]"
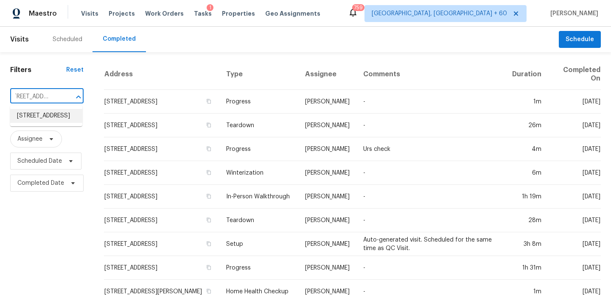
click at [52, 115] on li "[STREET_ADDRESS]" at bounding box center [46, 116] width 72 height 14
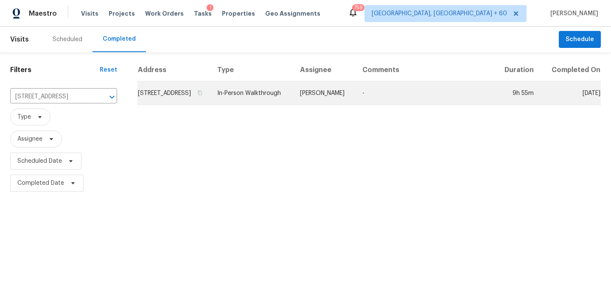
click at [177, 93] on td "[STREET_ADDRESS]" at bounding box center [174, 94] width 73 height 24
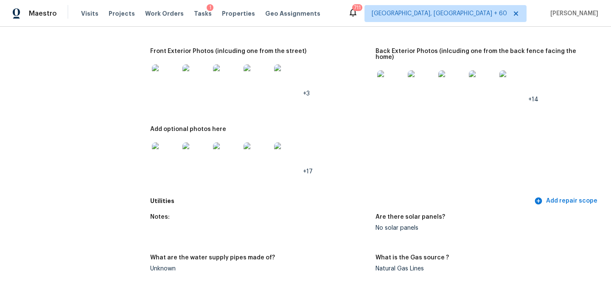
scroll to position [408, 0]
